Goal: Task Accomplishment & Management: Manage account settings

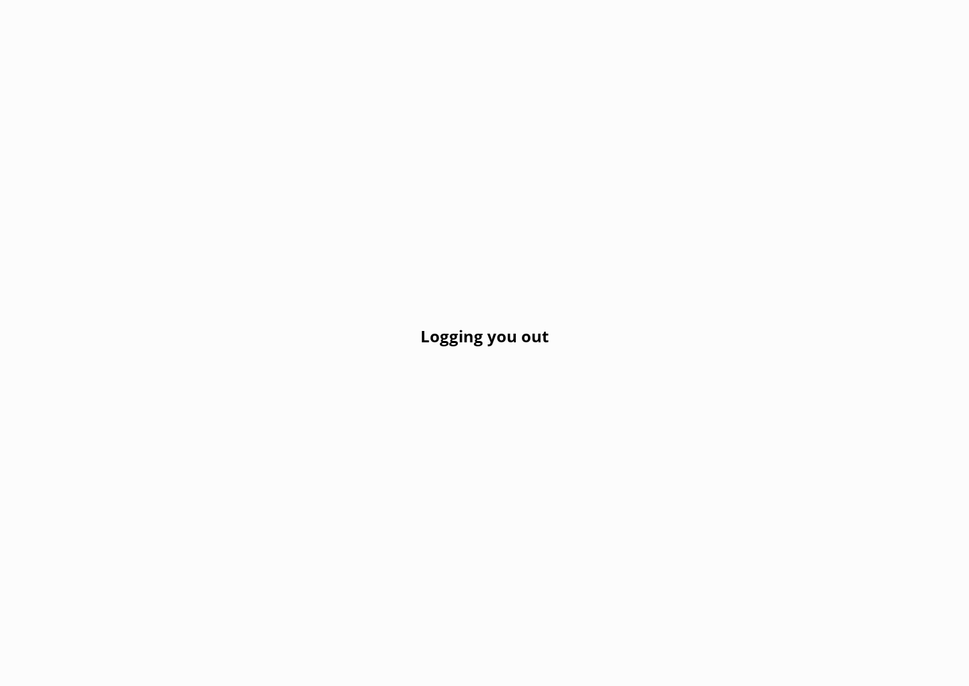
click at [549, 456] on div "Logging you out" at bounding box center [484, 343] width 969 height 686
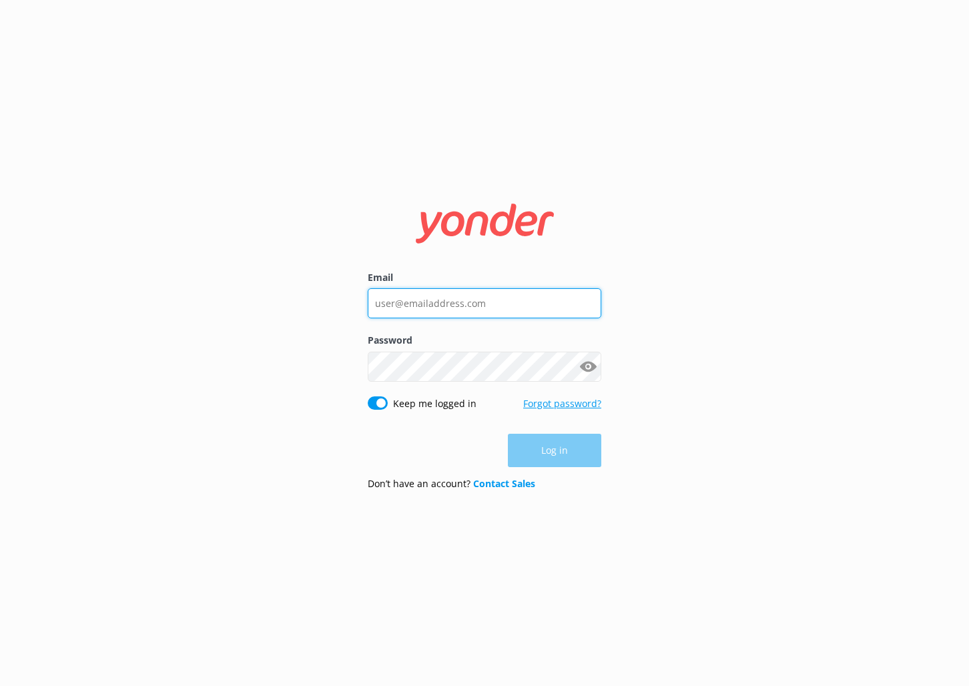
type input "[PERSON_NAME][EMAIL_ADDRESS][DOMAIN_NAME]"
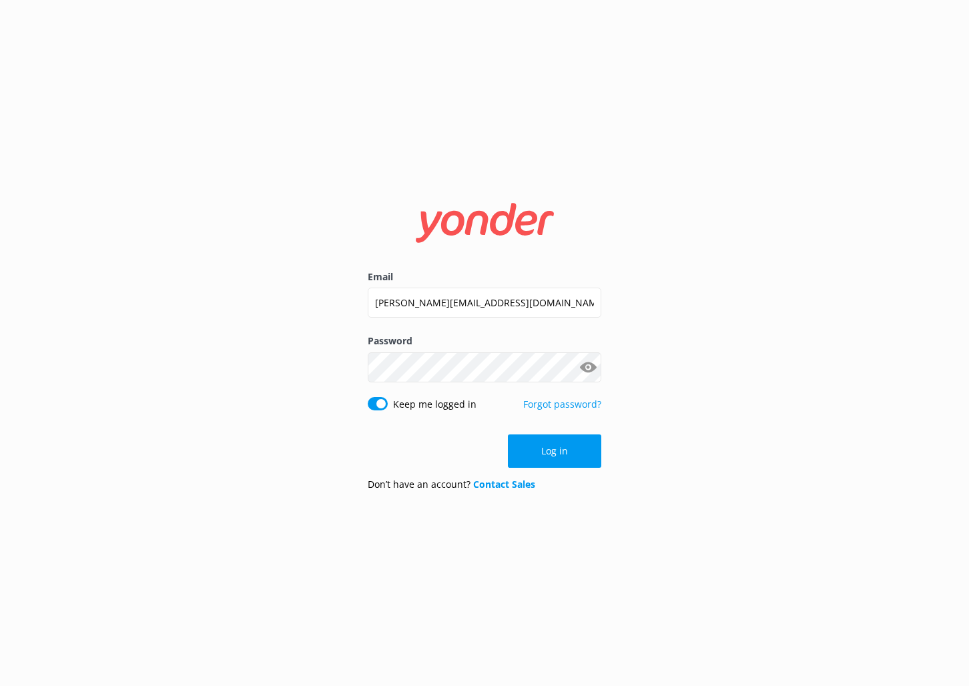
click at [534, 454] on button "Log in" at bounding box center [554, 450] width 93 height 33
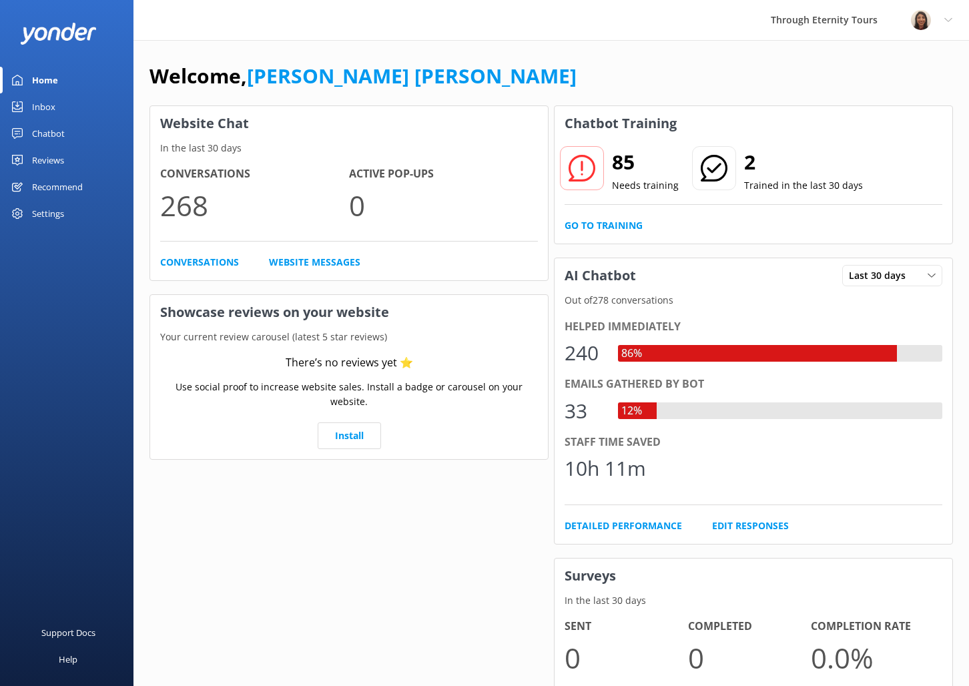
click at [22, 89] on link "Home" at bounding box center [66, 80] width 133 height 27
click at [30, 107] on link "Inbox" at bounding box center [66, 106] width 133 height 27
